Goal: Information Seeking & Learning: Understand process/instructions

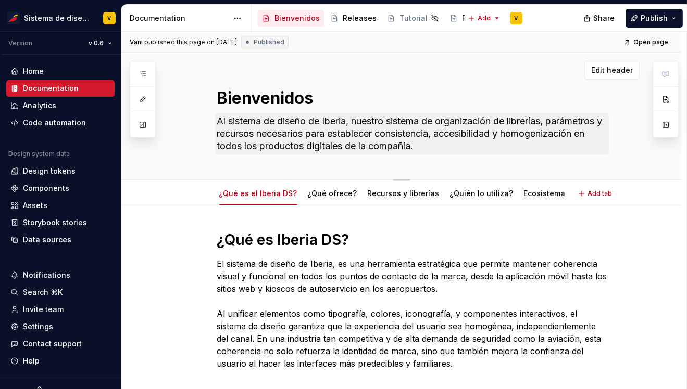
type textarea "*"
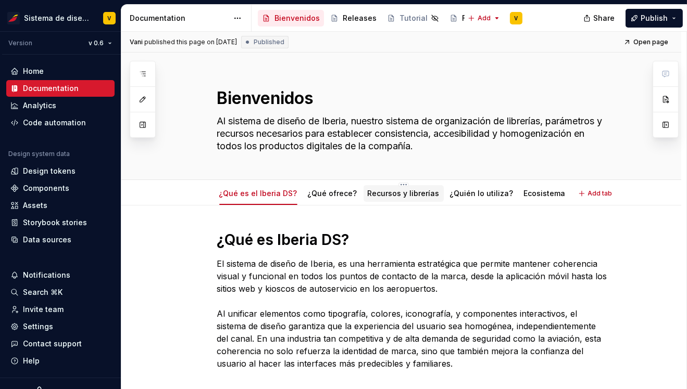
click at [383, 195] on link "Recursos y librerías" at bounding box center [404, 193] width 72 height 9
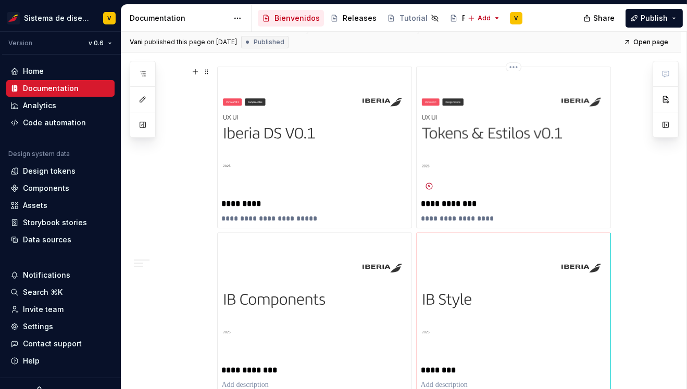
scroll to position [388, 0]
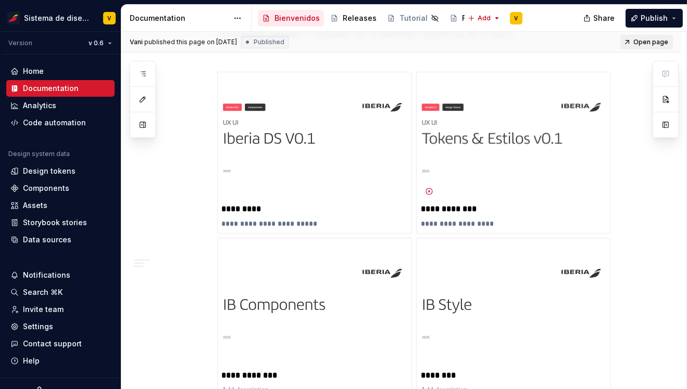
click at [648, 41] on span "Open page" at bounding box center [650, 42] width 35 height 8
type textarea "*"
